Goal: Task Accomplishment & Management: Manage account settings

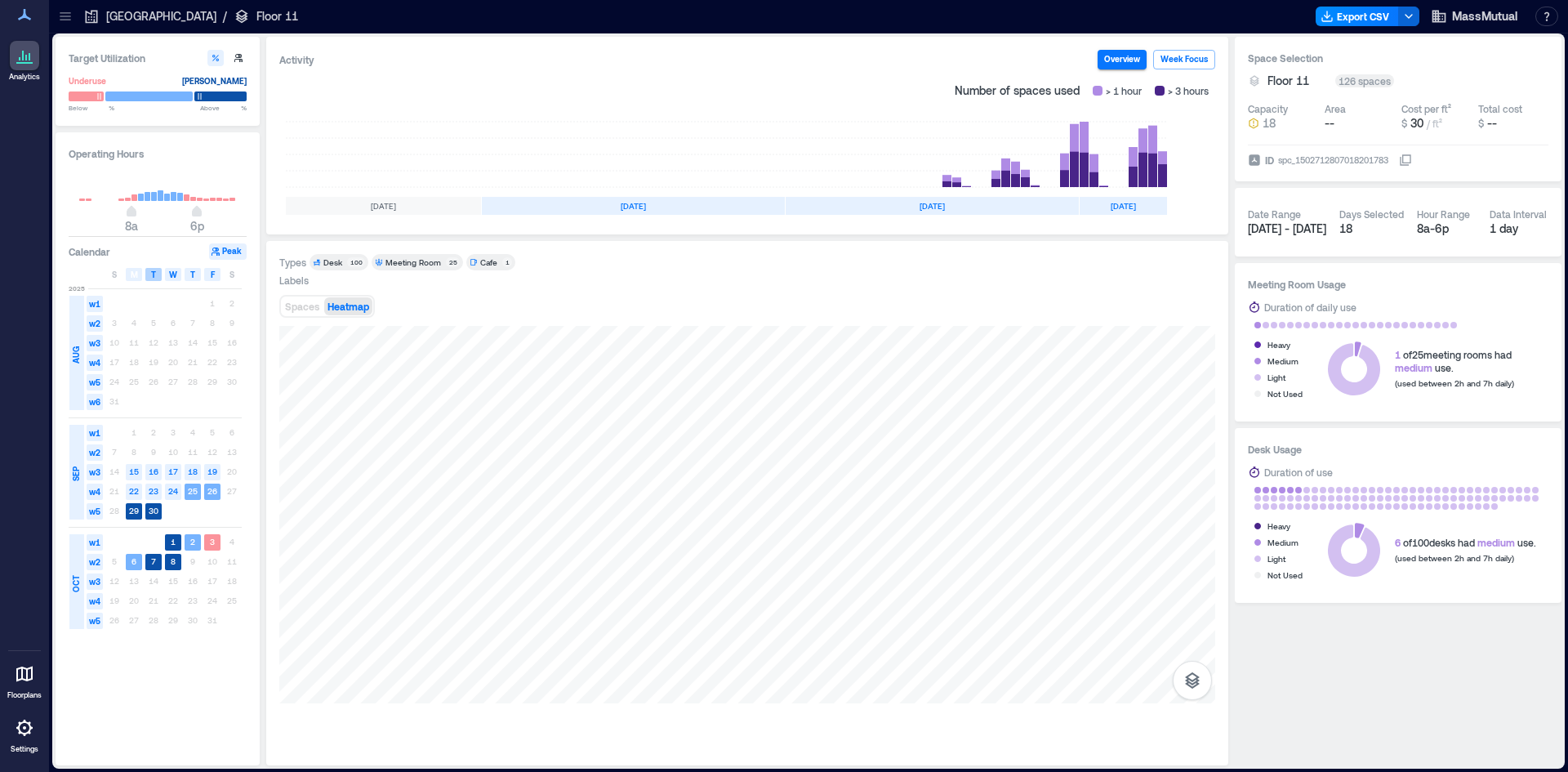
click at [153, 279] on span "T" at bounding box center [153, 274] width 5 height 13
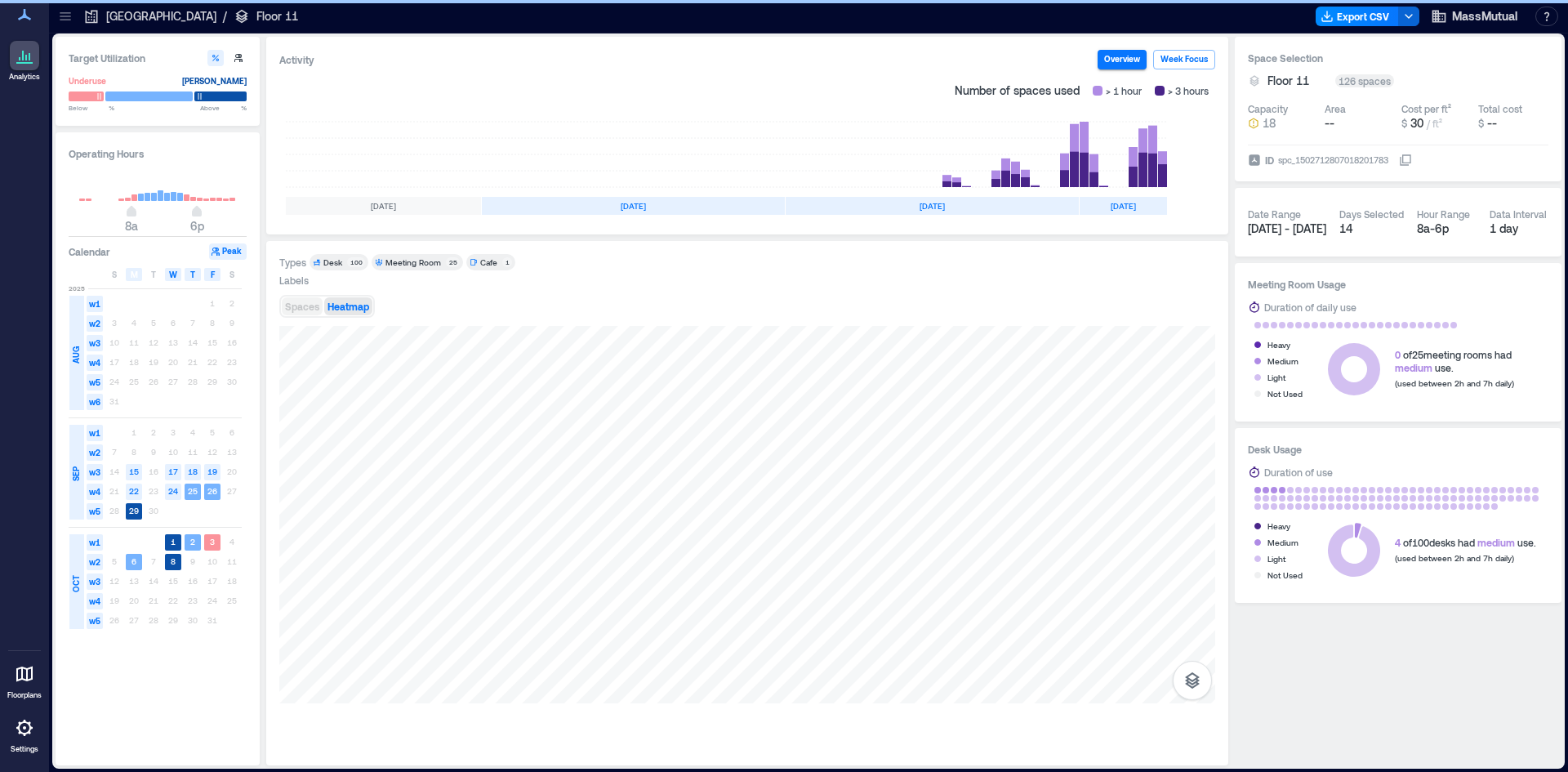
click at [298, 307] on span "Spaces" at bounding box center [302, 306] width 35 height 12
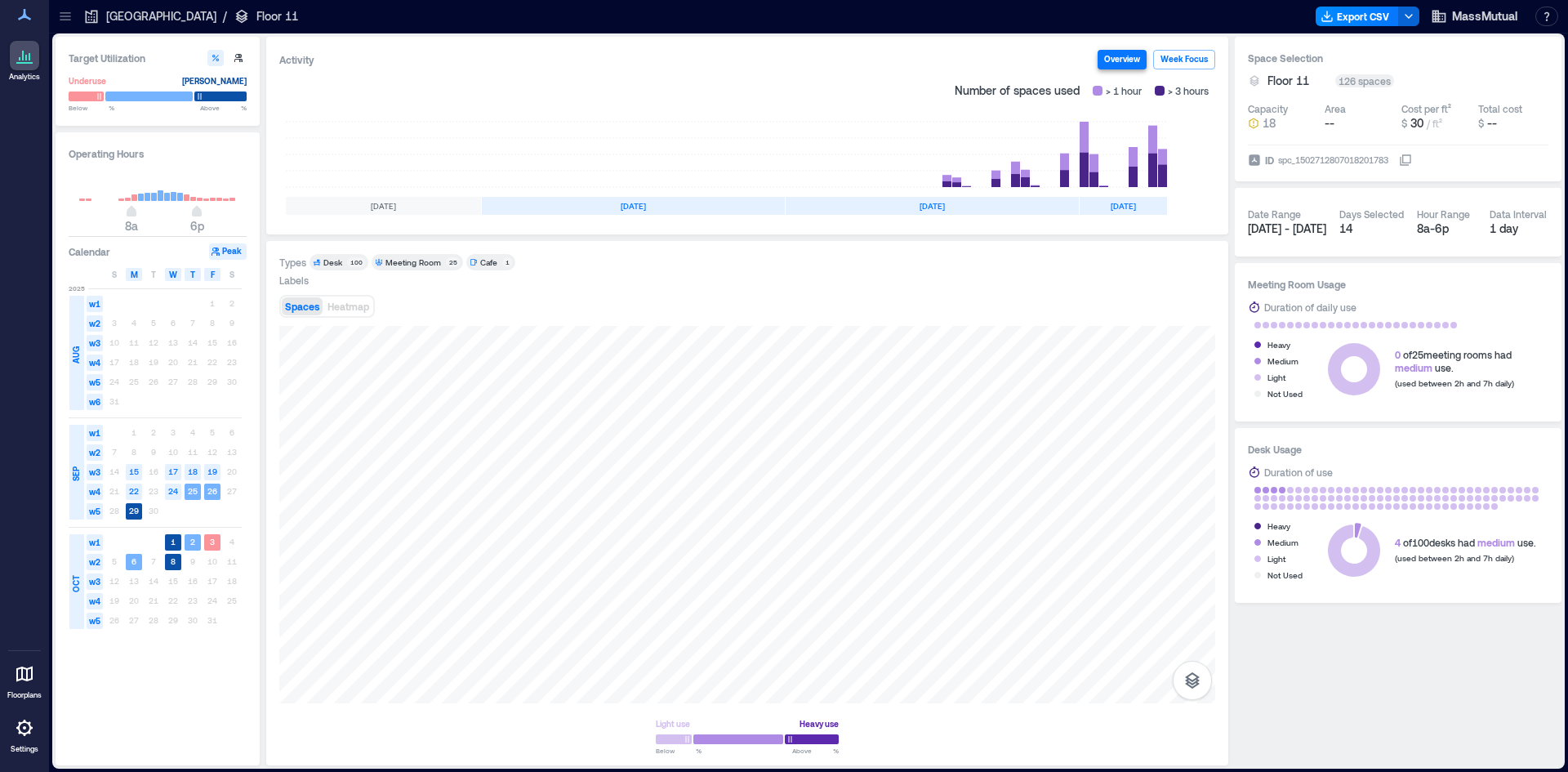
click at [1117, 59] on button "Overview" at bounding box center [1122, 60] width 49 height 20
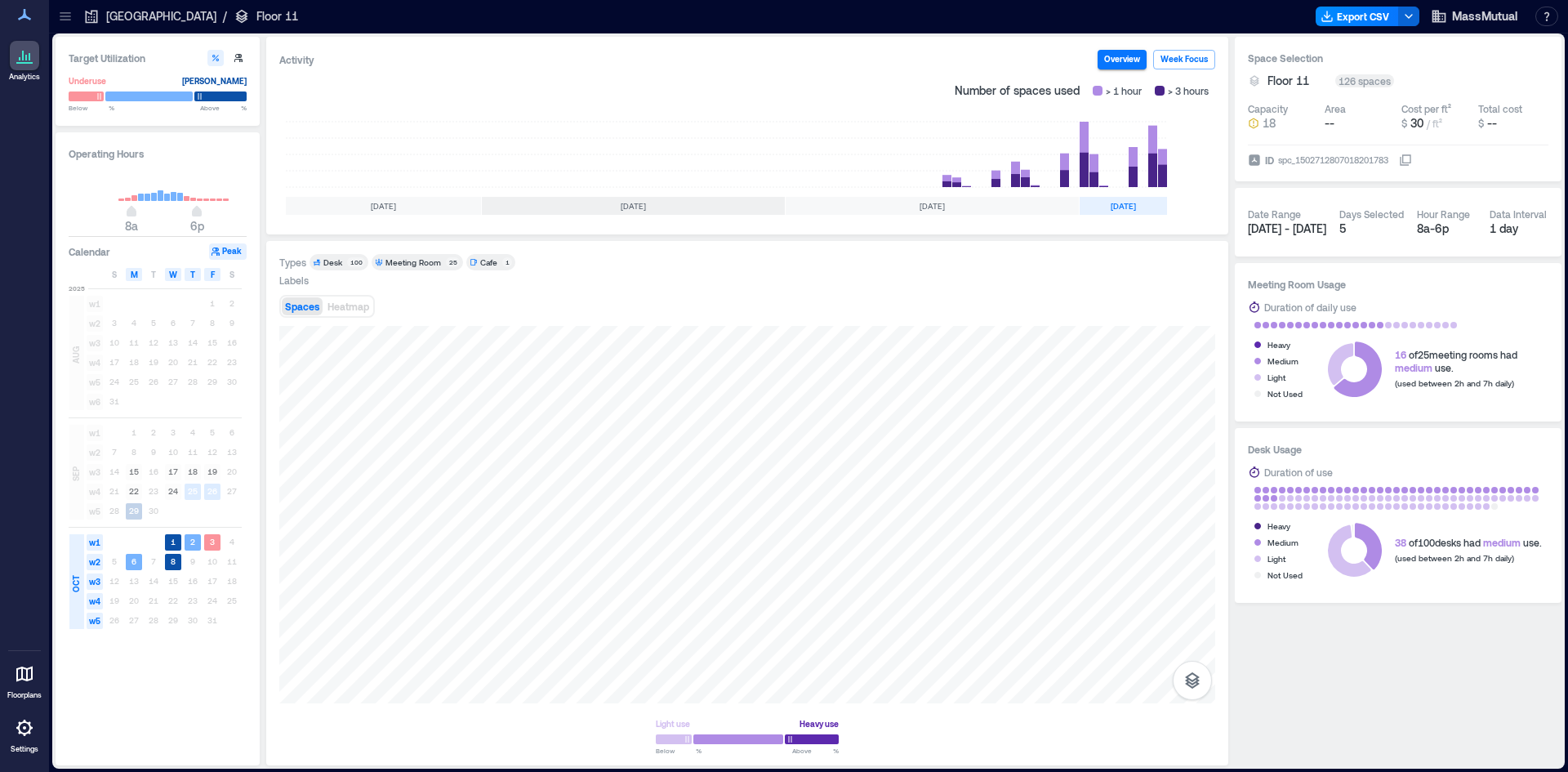
click at [20, 23] on icon at bounding box center [25, 15] width 20 height 20
click at [23, 53] on icon at bounding box center [25, 55] width 20 height 20
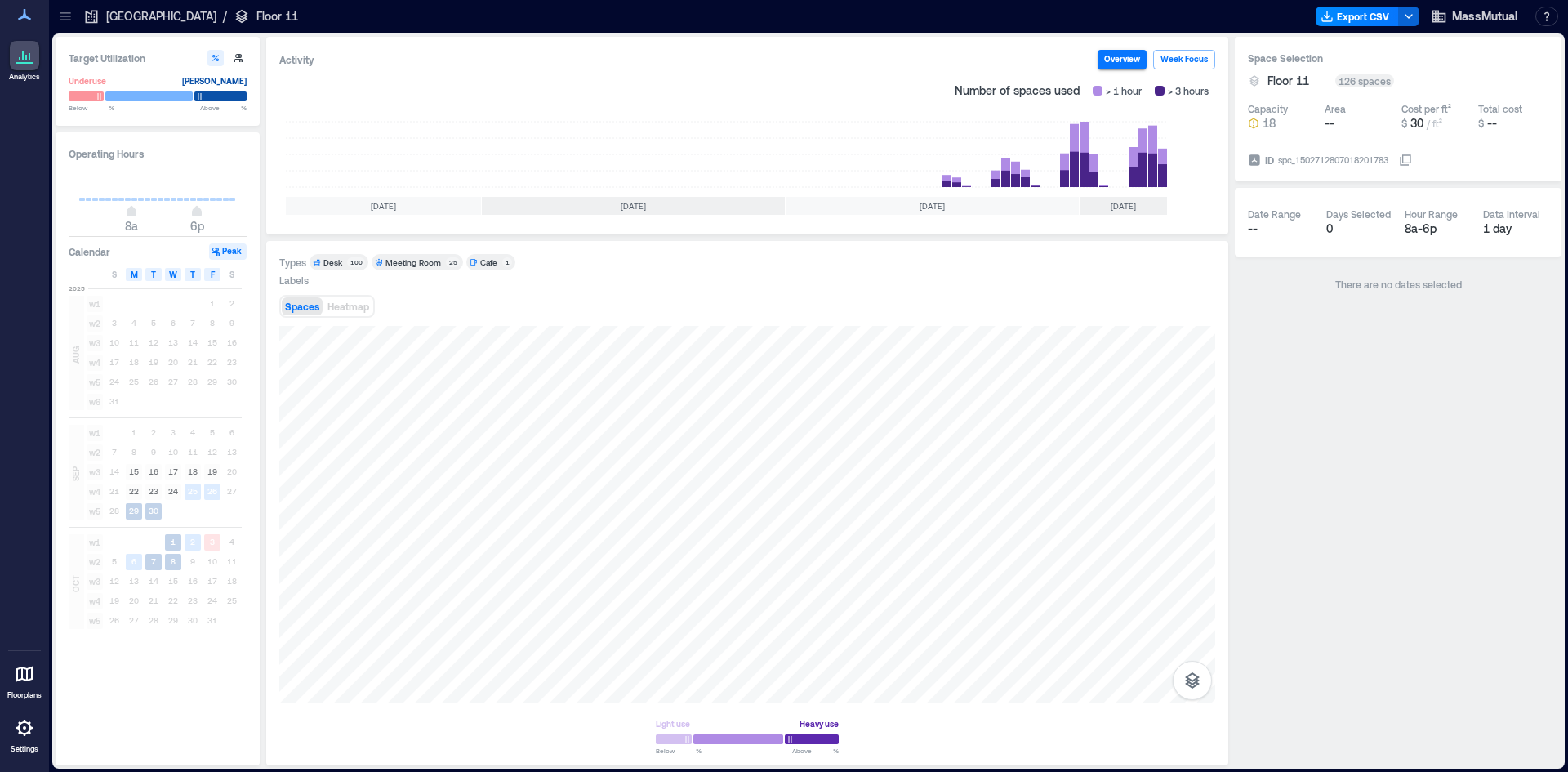
click at [123, 16] on p "[GEOGRAPHIC_DATA]" at bounding box center [161, 16] width 110 height 16
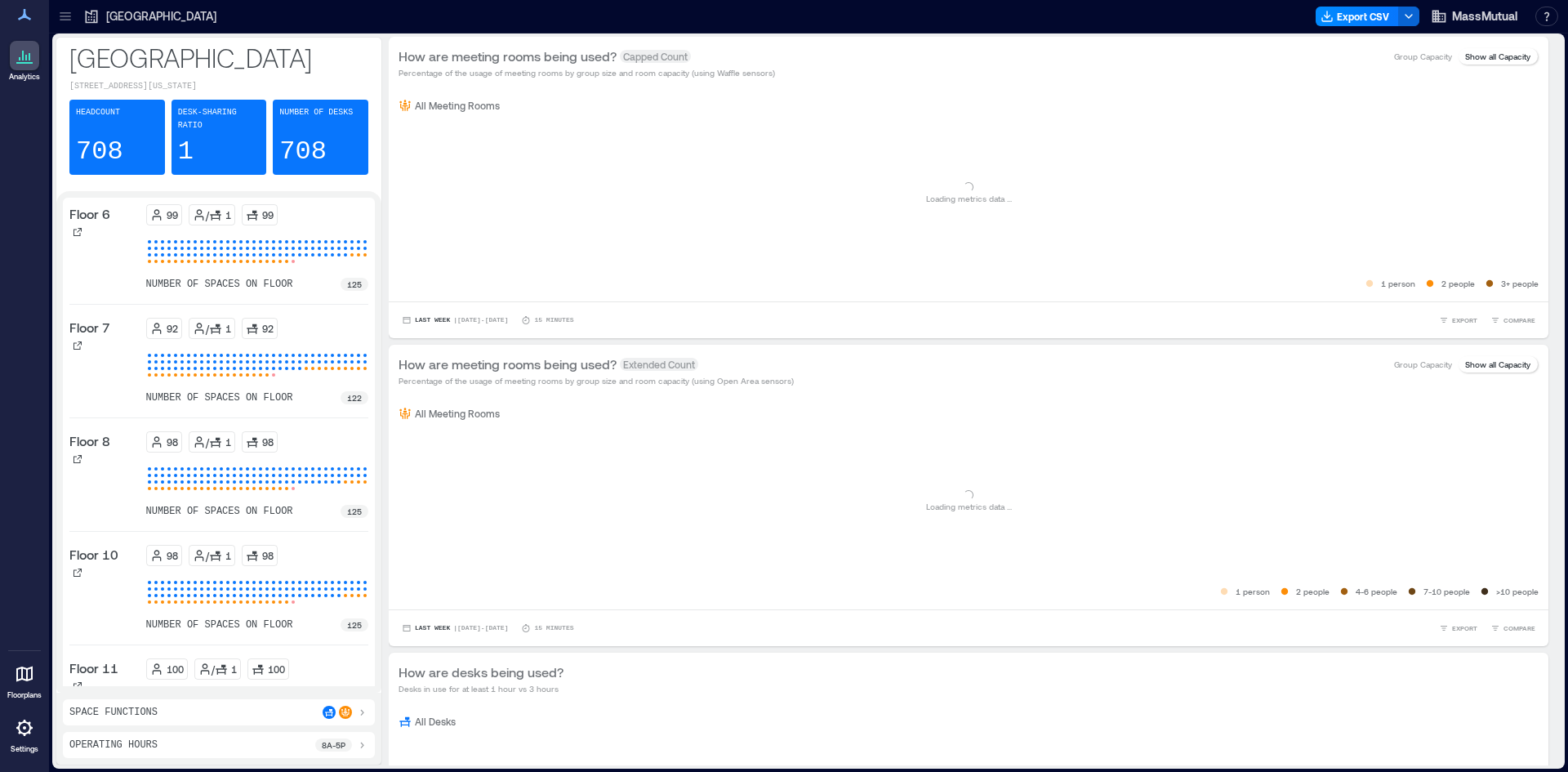
click at [92, 19] on icon at bounding box center [92, 16] width 16 height 16
click at [21, 676] on icon at bounding box center [25, 674] width 16 height 15
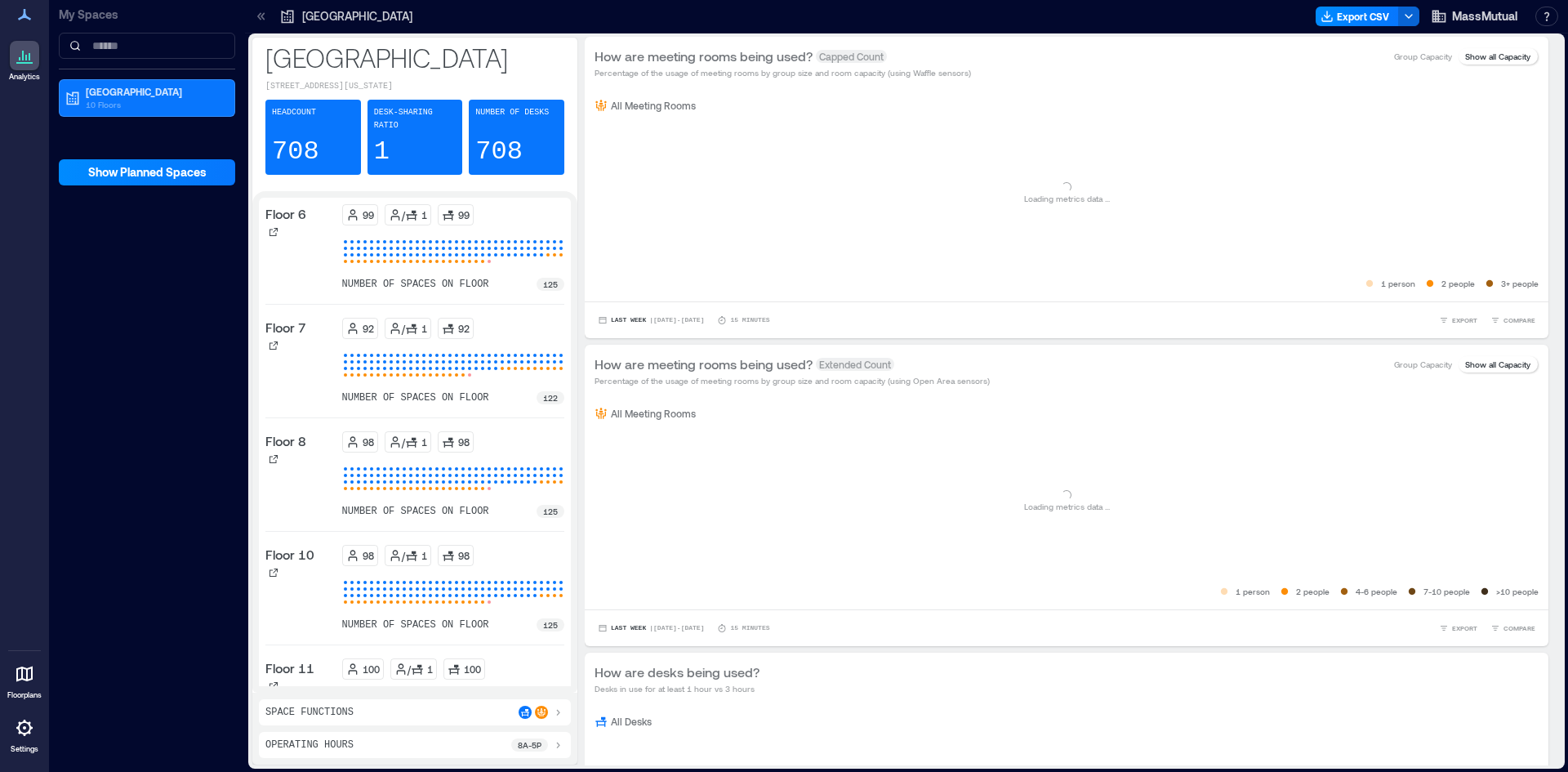
click at [263, 14] on icon at bounding box center [262, 15] width 4 height 7
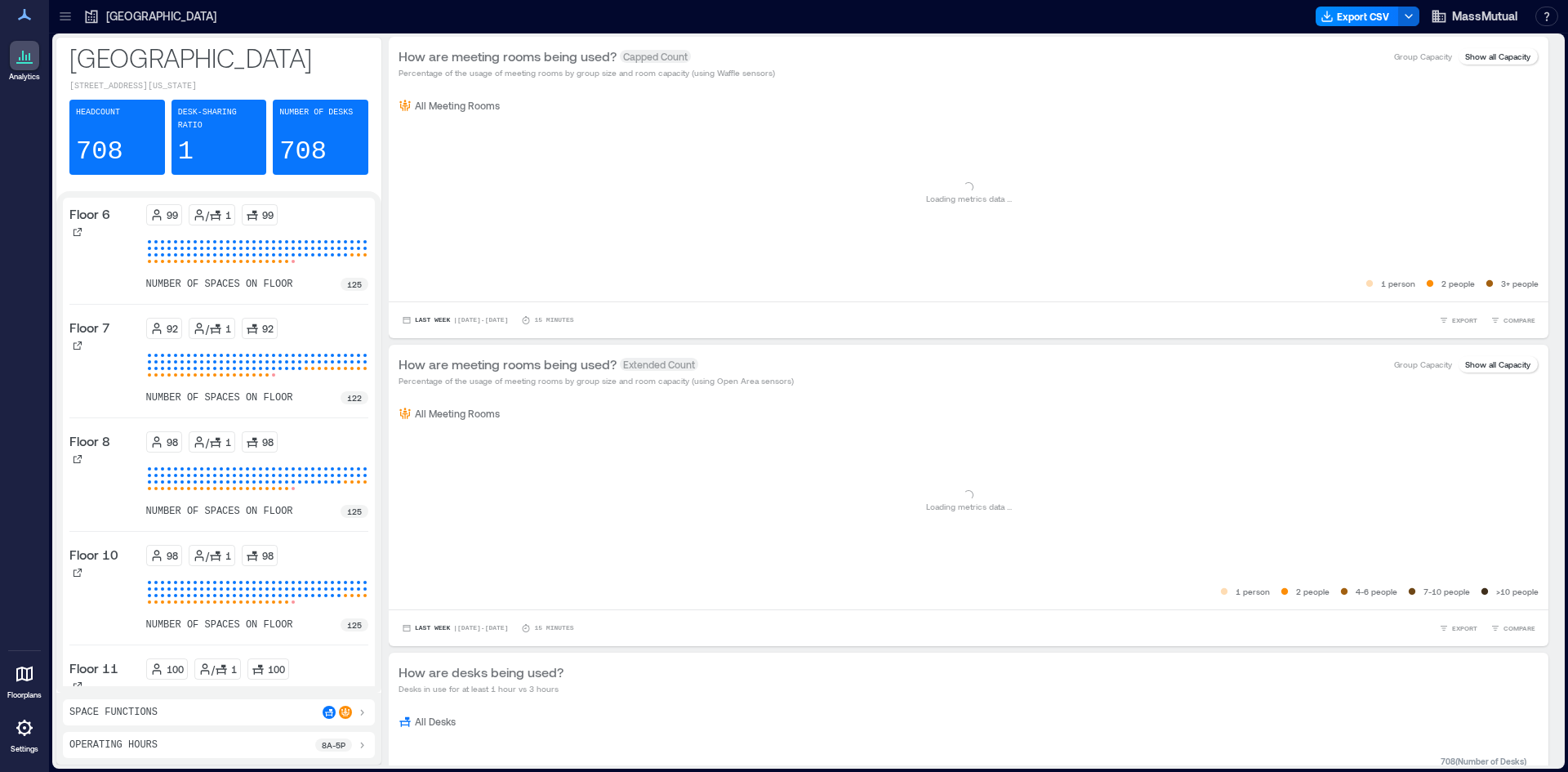
click at [62, 15] on icon at bounding box center [65, 16] width 16 height 16
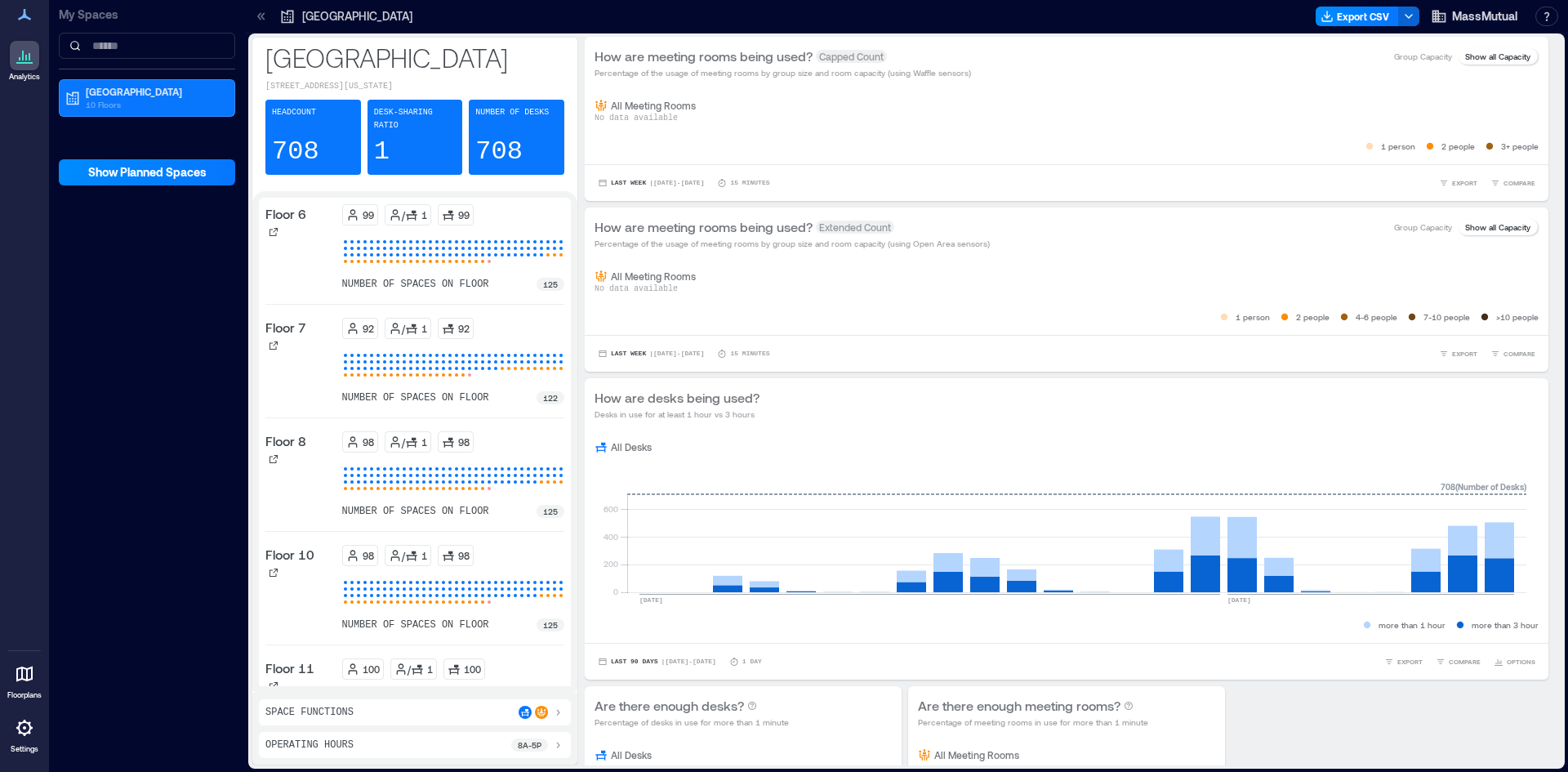
click at [26, 61] on icon at bounding box center [26, 57] width 2 height 5
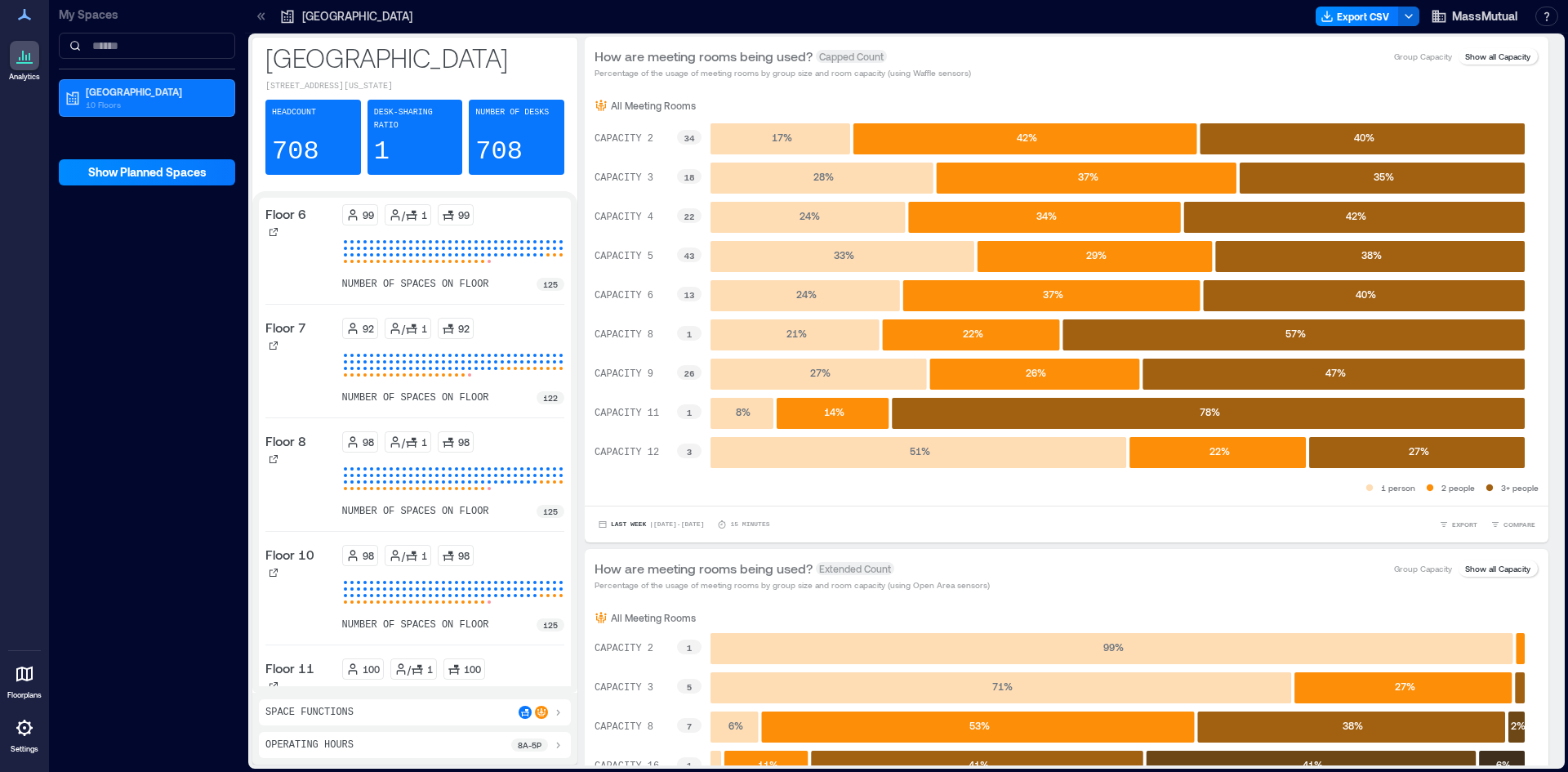
click at [20, 725] on icon at bounding box center [25, 727] width 16 height 16
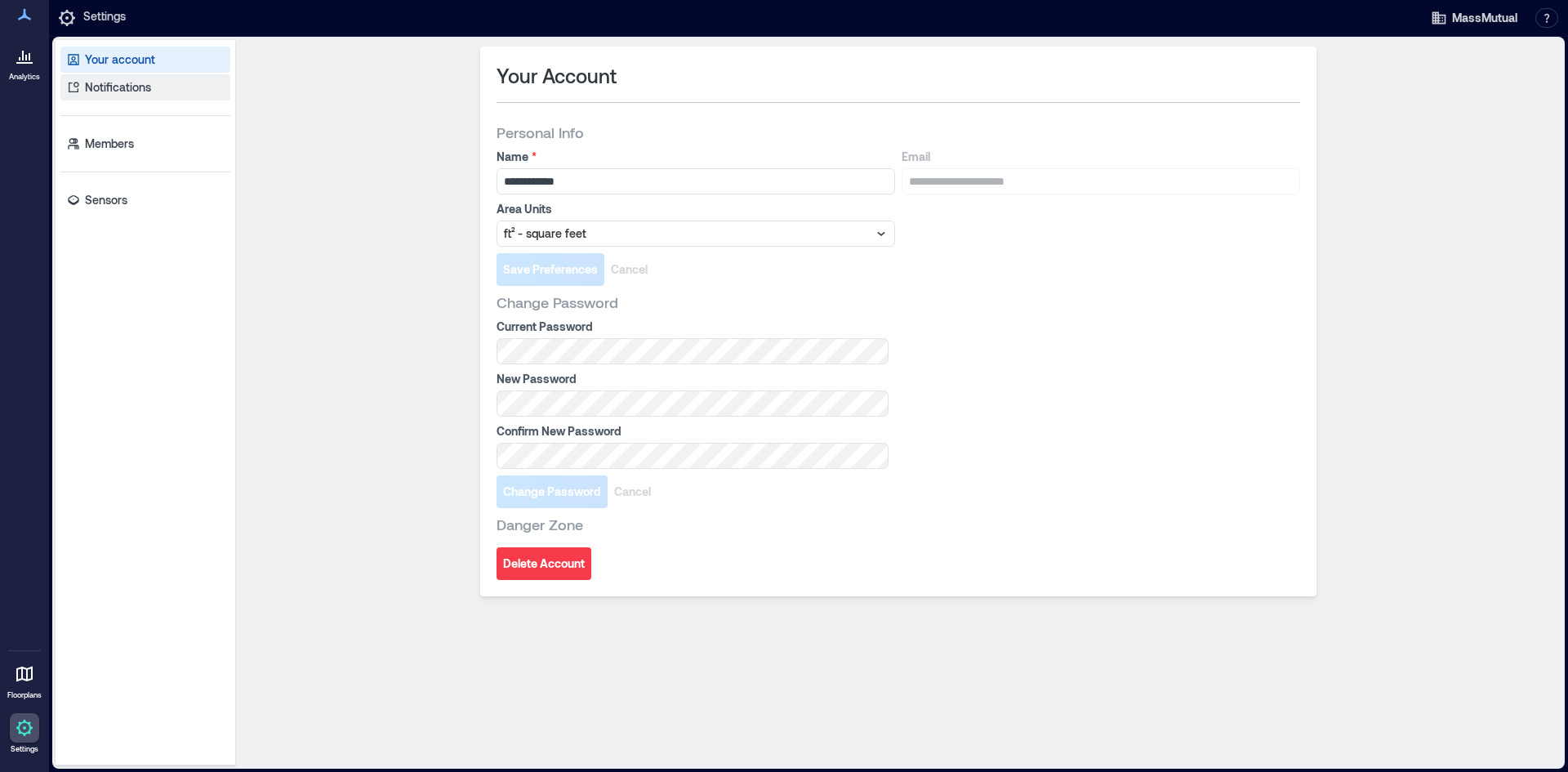
click at [115, 91] on p "Notifications" at bounding box center [118, 87] width 66 height 16
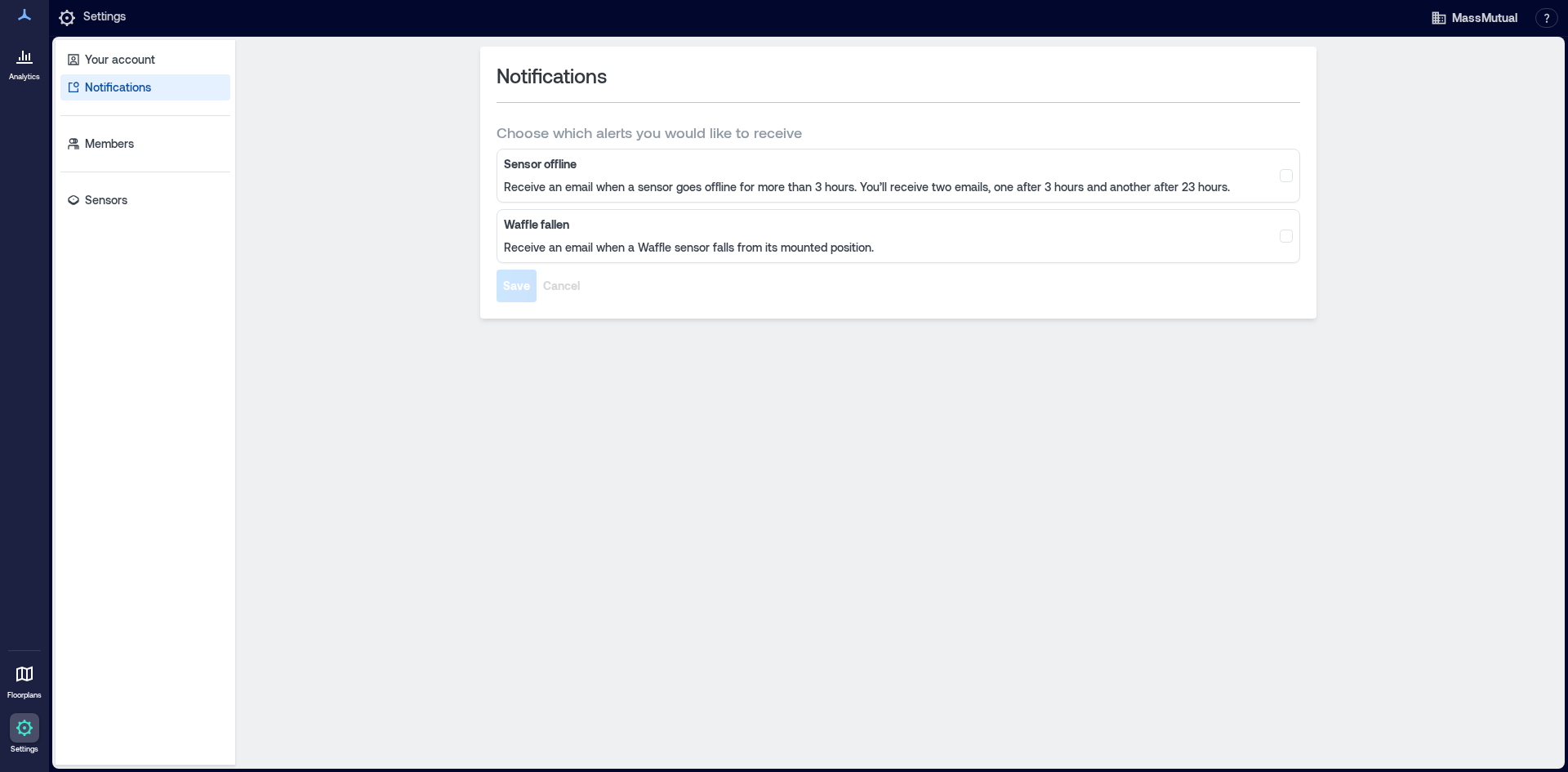
click at [125, 322] on div "Your account Notifications Members Sensors" at bounding box center [145, 402] width 180 height 726
click at [137, 297] on div "Your account Notifications Members Sensors" at bounding box center [145, 402] width 180 height 726
click at [105, 64] on p "Your account" at bounding box center [120, 60] width 70 height 16
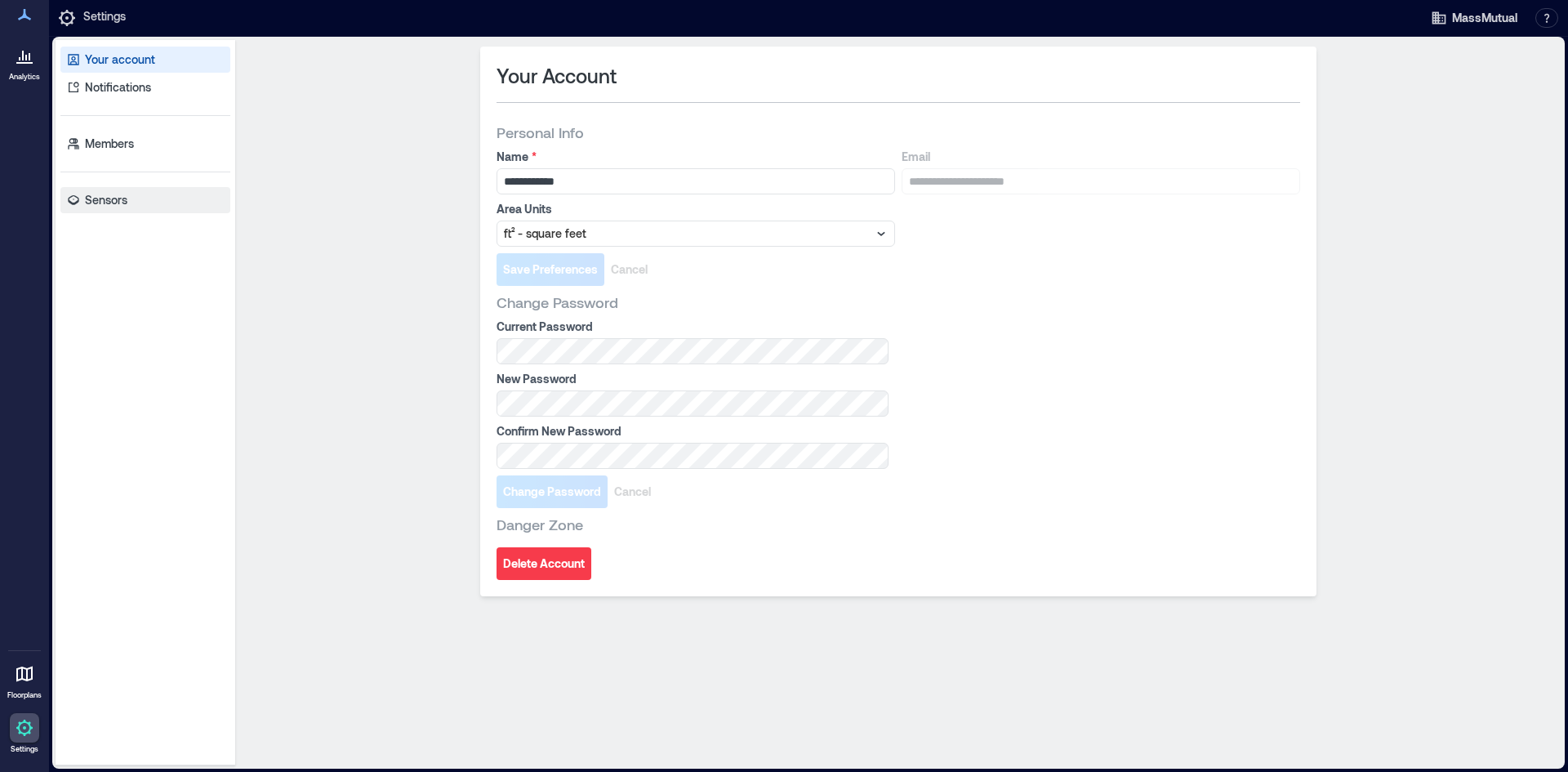
click at [110, 200] on p "Sensors" at bounding box center [106, 200] width 43 height 16
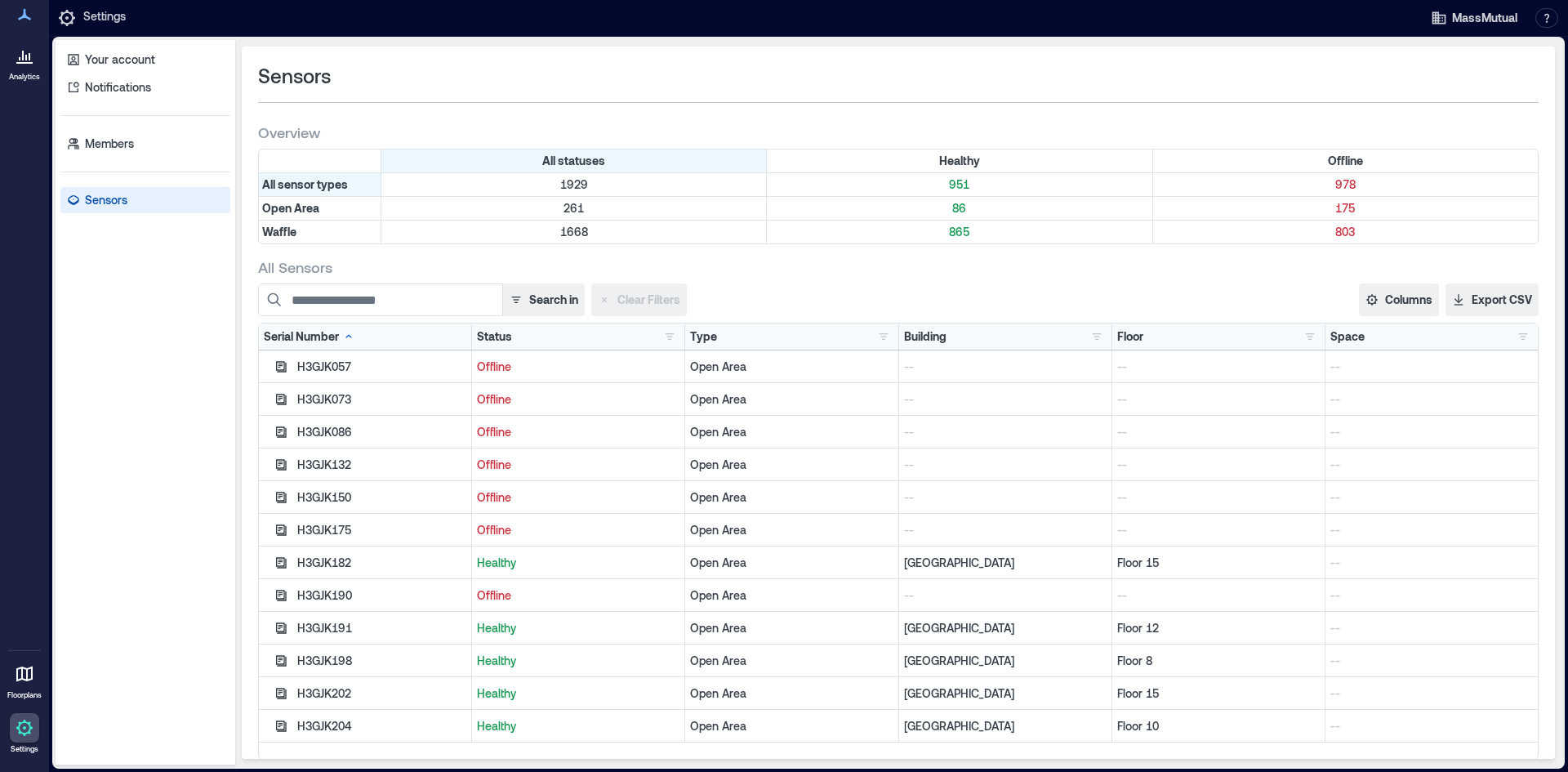
scroll to position [1143, 0]
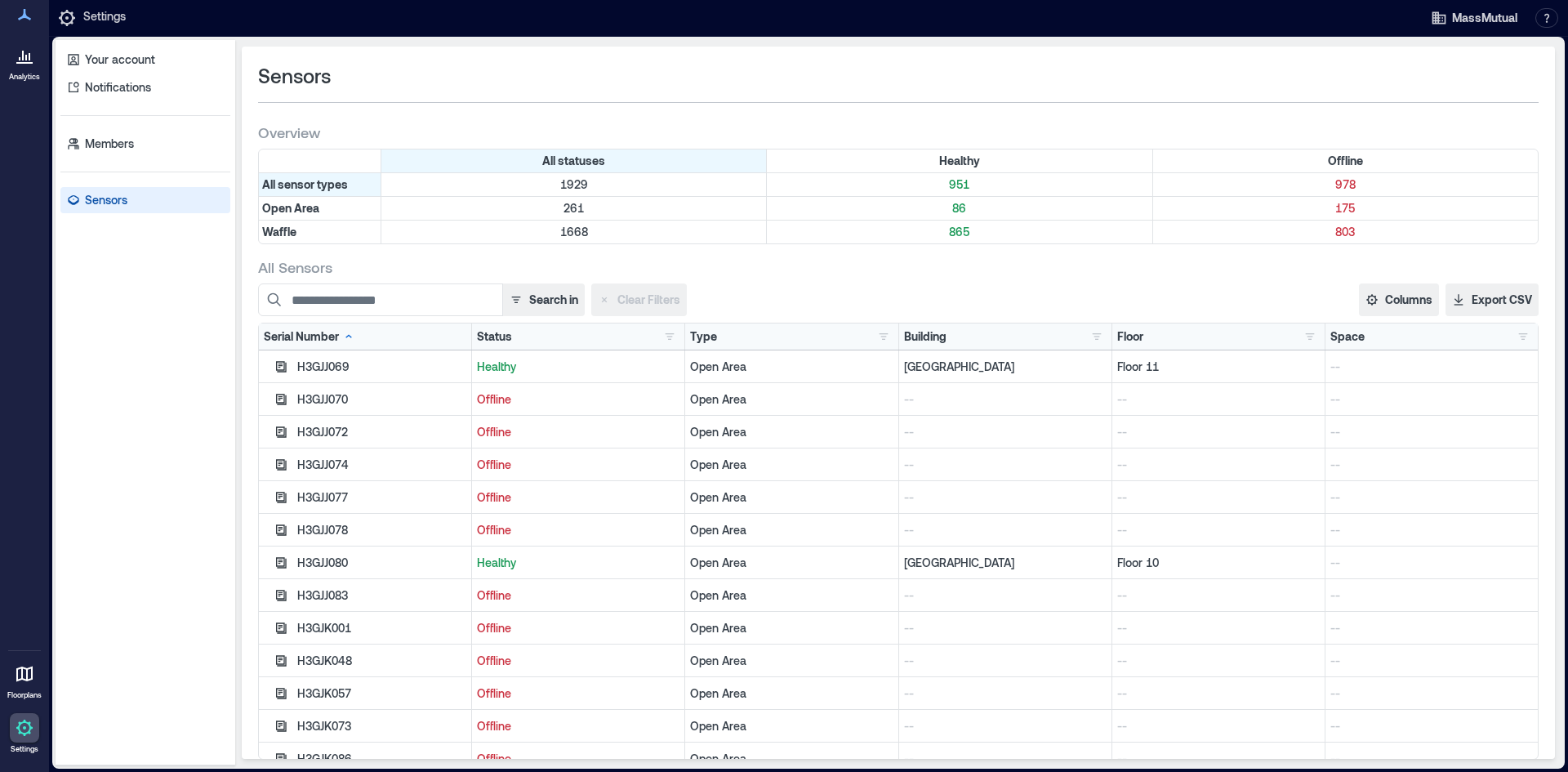
click at [931, 280] on div "All Sensors Search in Clear Filters Columns Serial Number Status Type Building …" at bounding box center [898, 508] width 1280 height 502
click at [23, 15] on icon at bounding box center [25, 15] width 20 height 20
click at [28, 65] on icon at bounding box center [25, 55] width 20 height 20
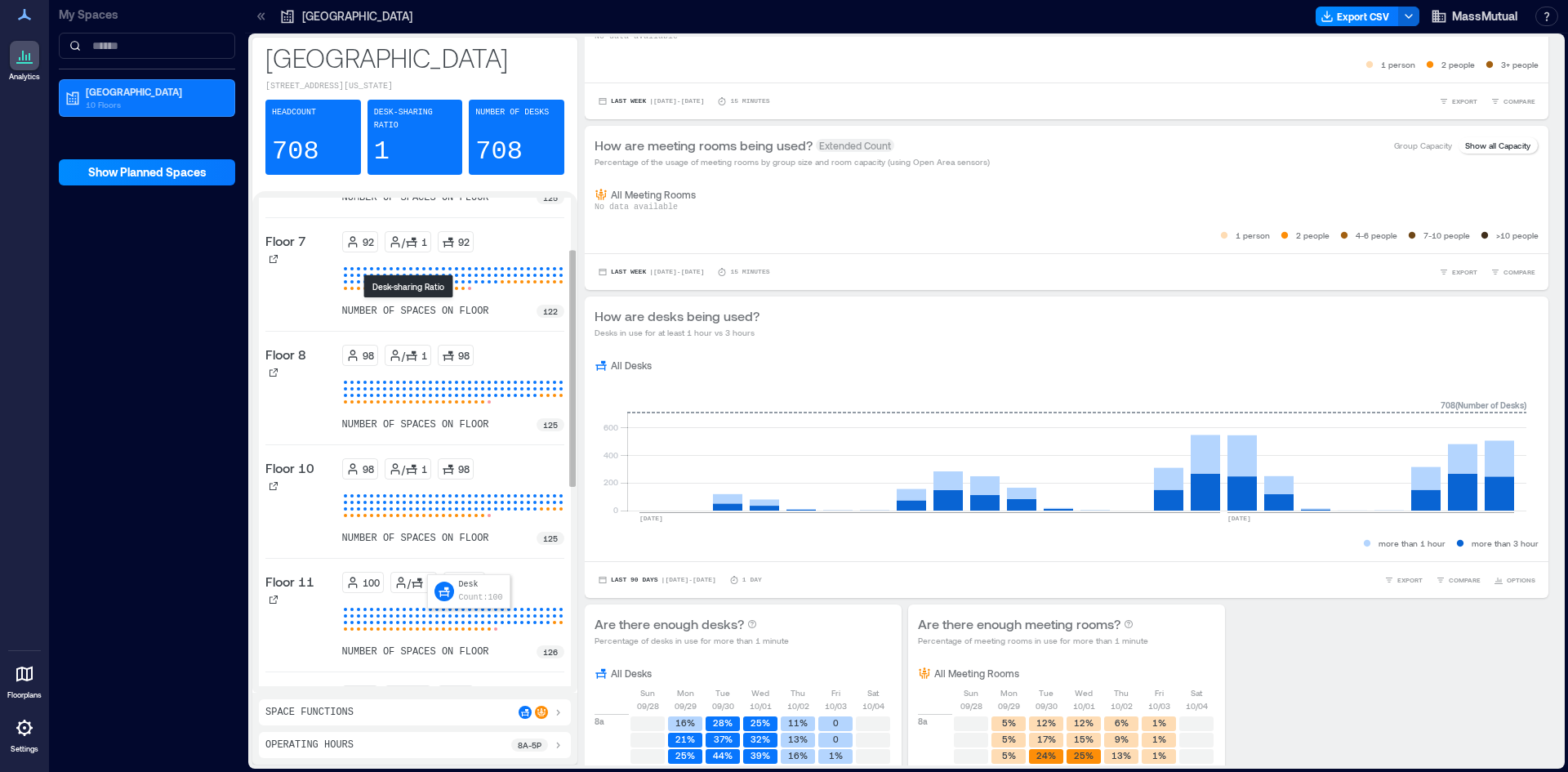
scroll to position [163, 0]
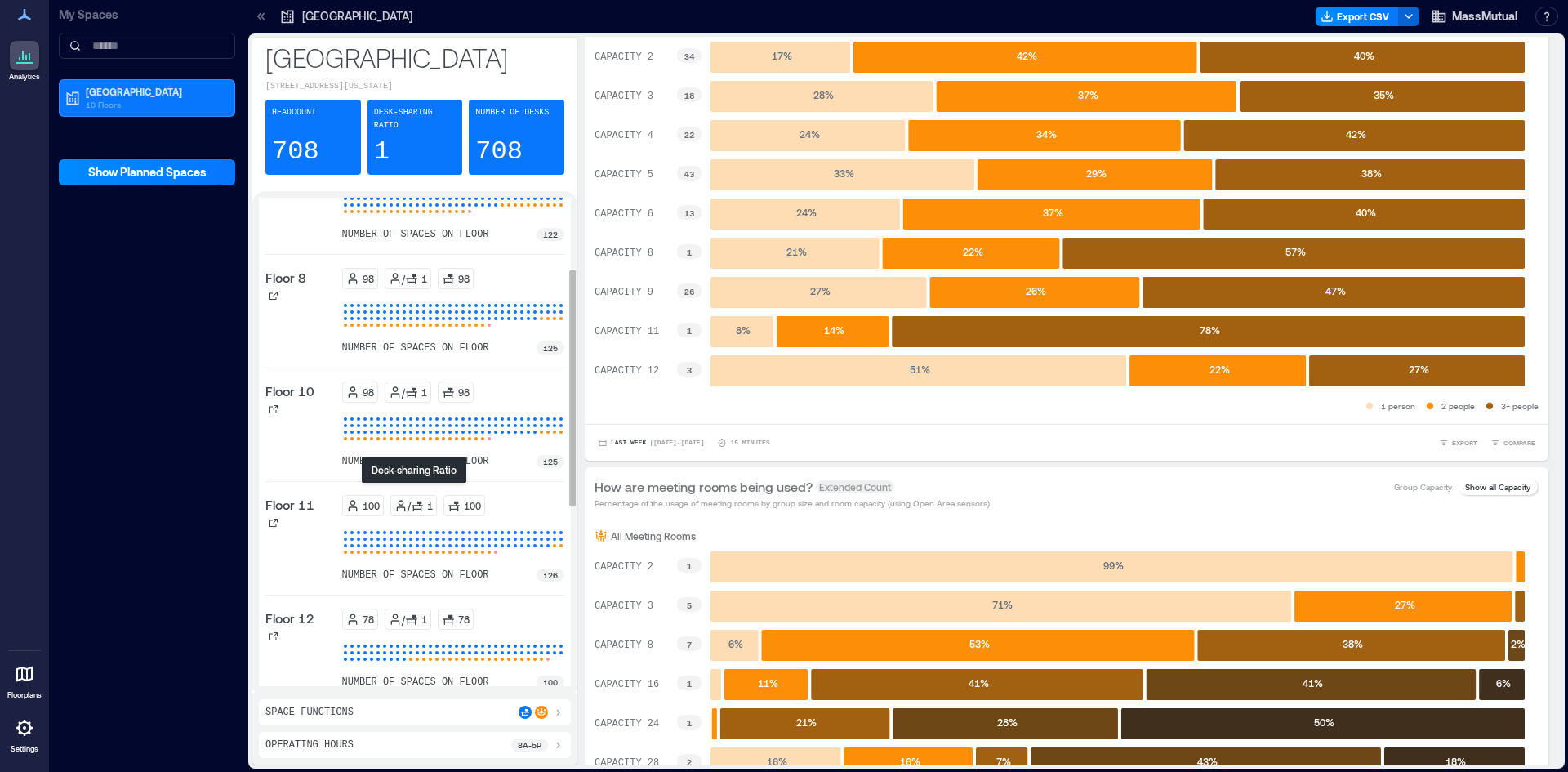
click at [413, 499] on icon at bounding box center [417, 505] width 13 height 13
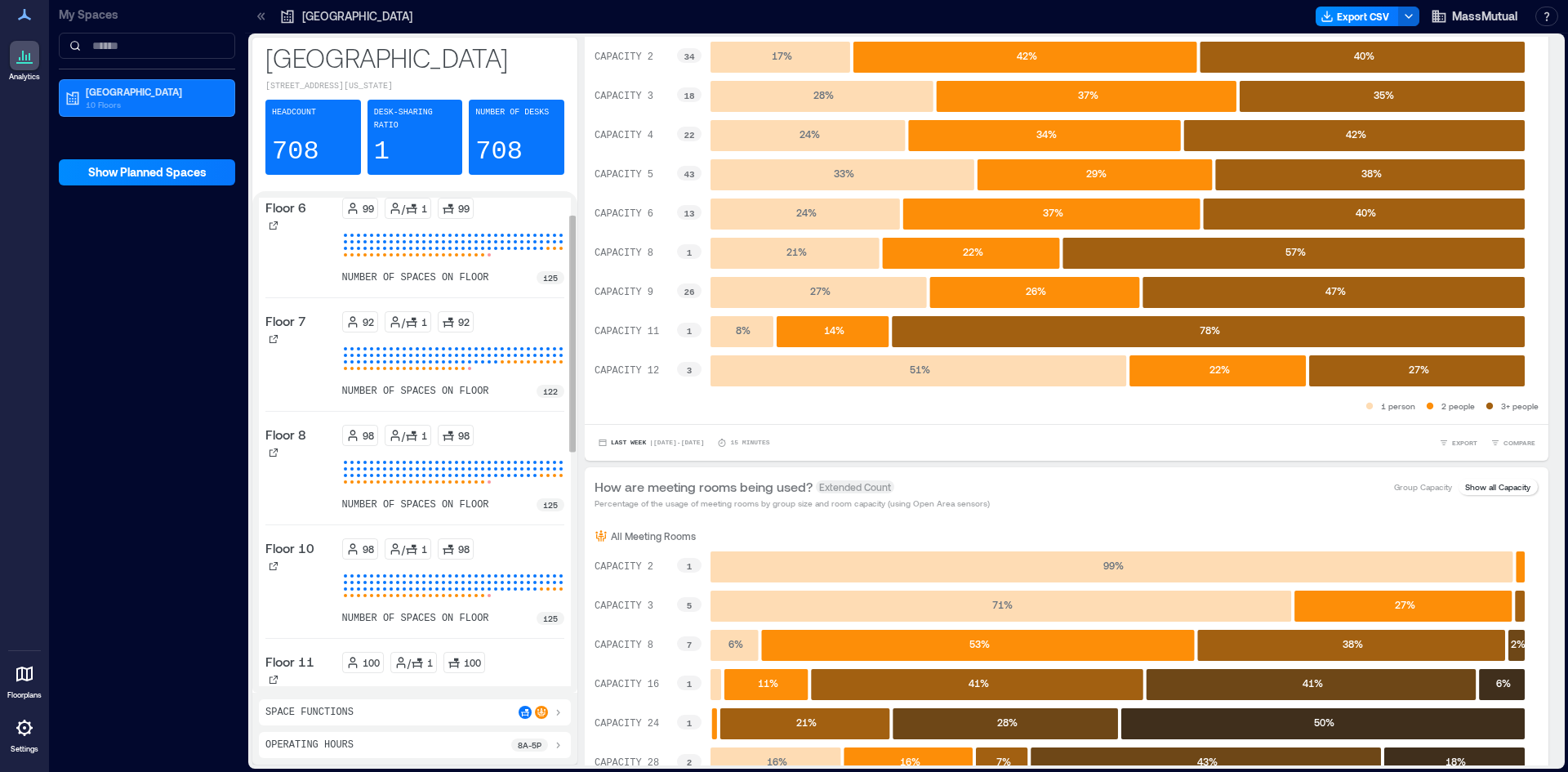
scroll to position [0, 0]
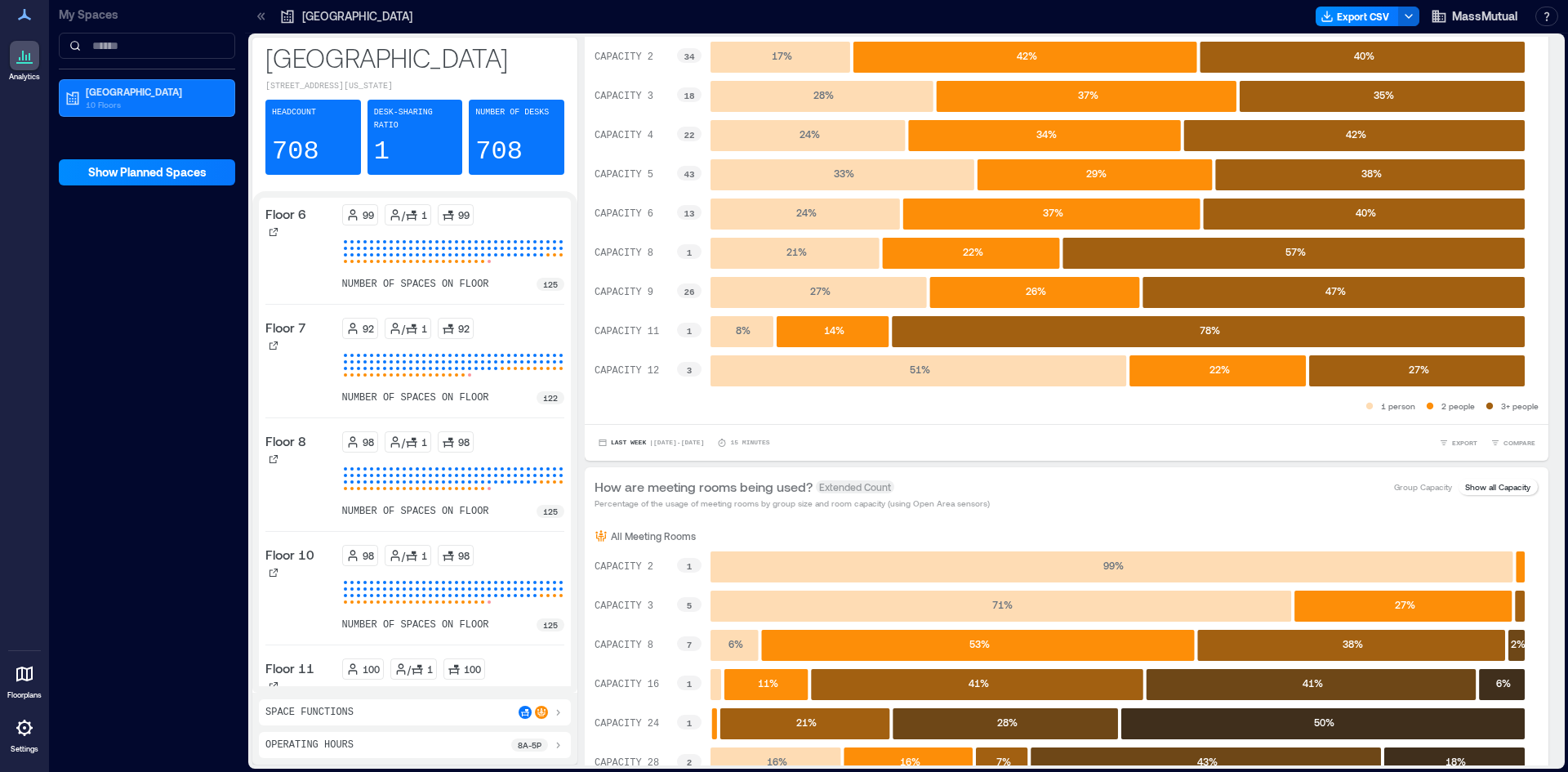
click at [163, 286] on div "My Spaces Boston 10 Floors Show Planned Spaces" at bounding box center [147, 386] width 196 height 772
click at [112, 385] on div "My Spaces Boston 10 Floors Show Planned Spaces" at bounding box center [147, 386] width 196 height 772
click at [393, 245] on div at bounding box center [390, 248] width 6 height 6
click at [271, 227] on icon at bounding box center [273, 232] width 10 height 10
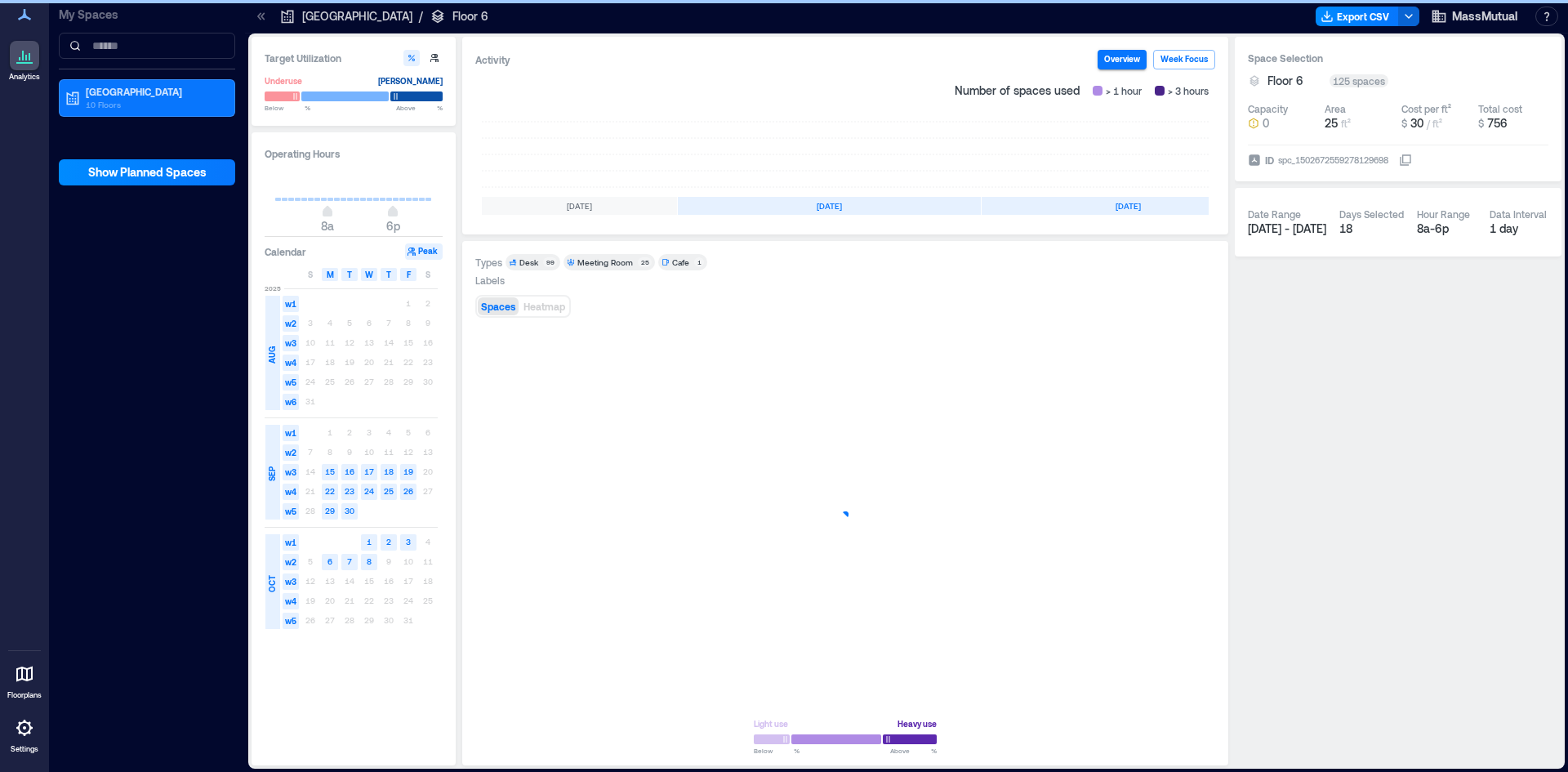
scroll to position [0, 155]
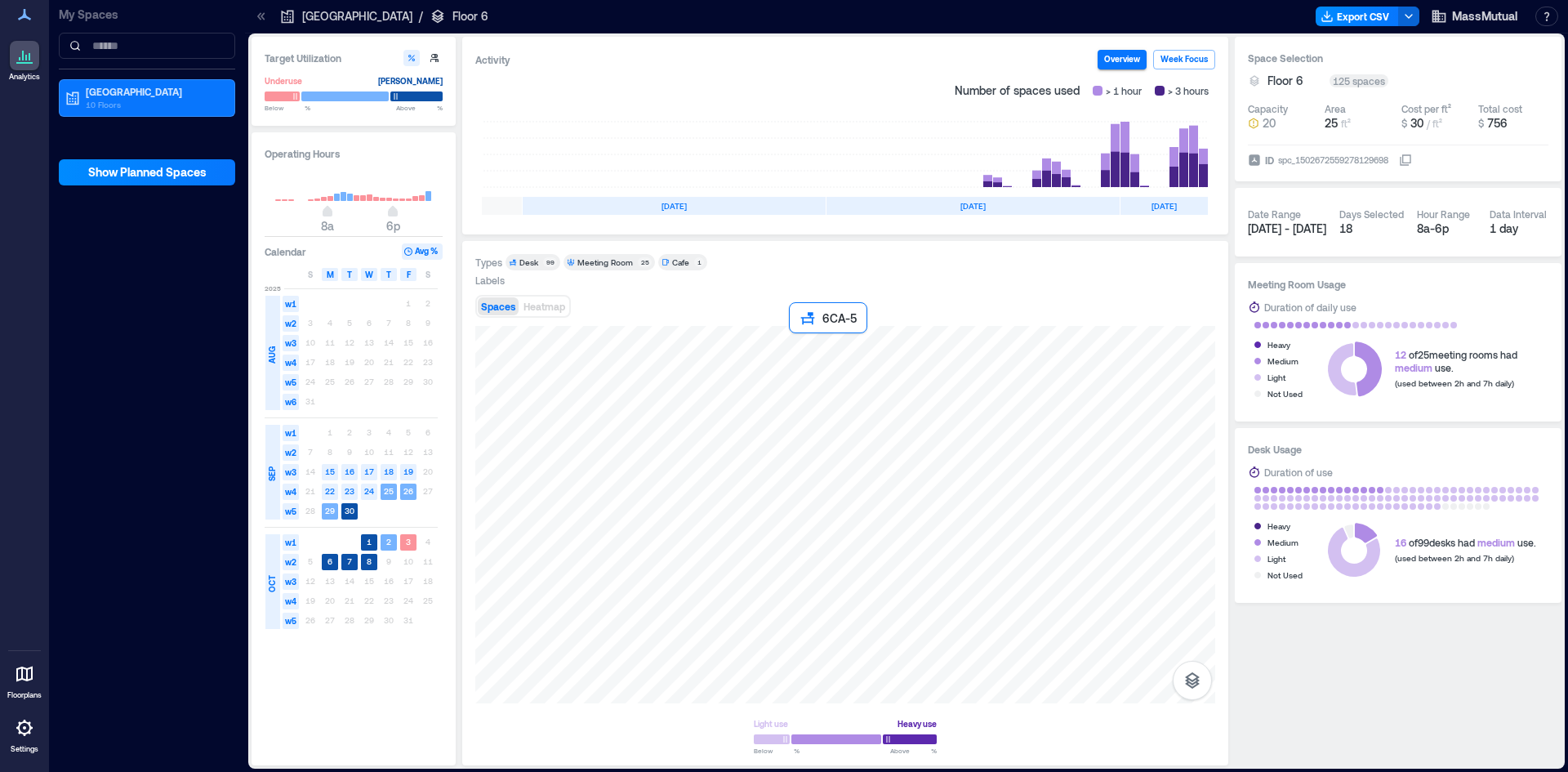
click at [807, 346] on div at bounding box center [844, 514] width 740 height 377
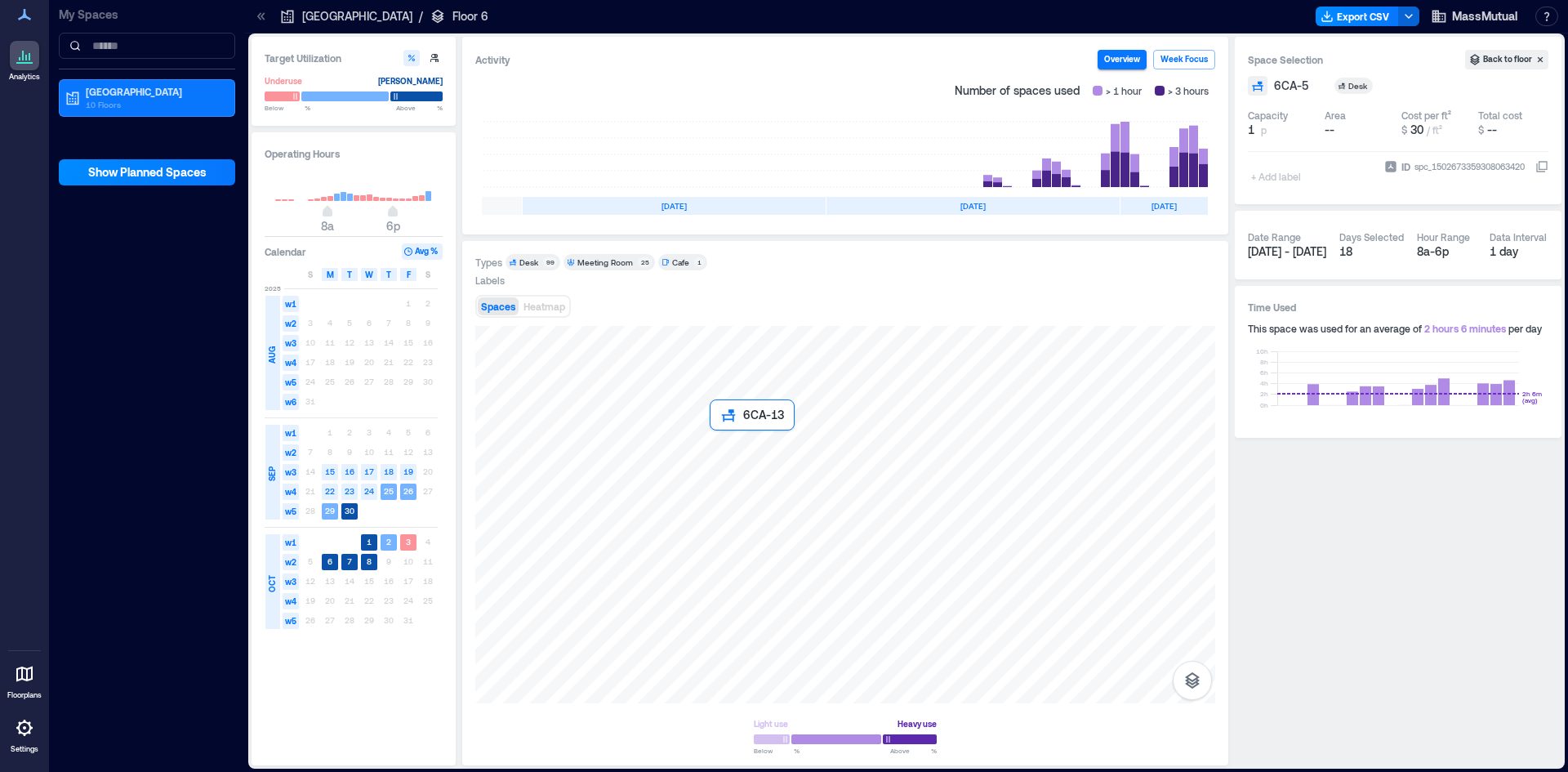
click at [722, 446] on div at bounding box center [844, 514] width 740 height 377
click at [877, 440] on div at bounding box center [844, 514] width 740 height 377
